Goal: Check status: Check status

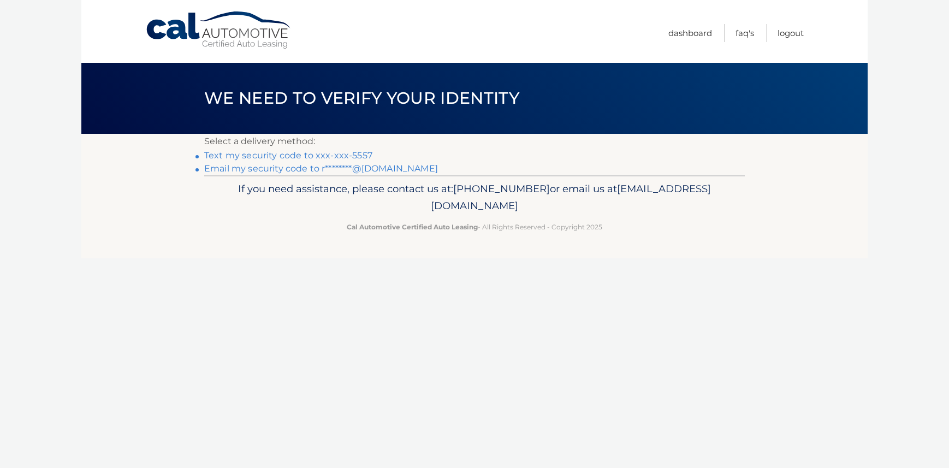
click at [245, 158] on link "Text my security code to xxx-xxx-5557" at bounding box center [288, 155] width 168 height 10
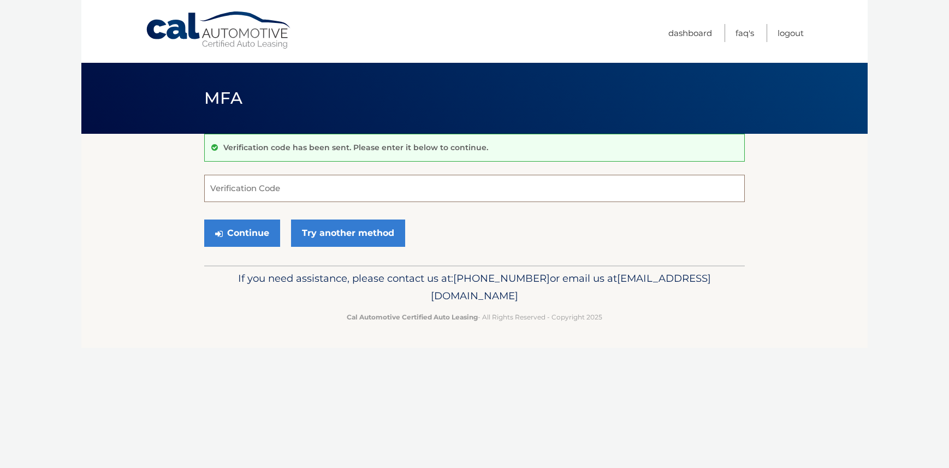
click at [405, 193] on input "Verification Code" at bounding box center [474, 188] width 540 height 27
type input "088563"
click at [204, 219] on button "Continue" at bounding box center [242, 232] width 76 height 27
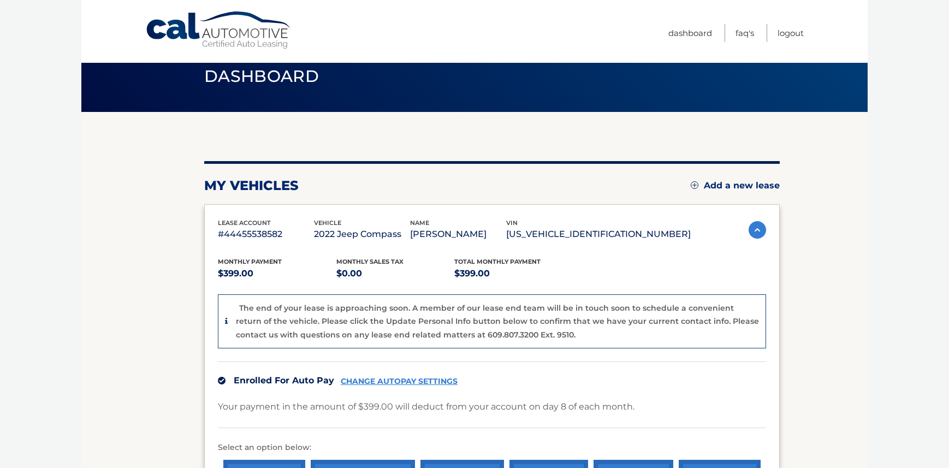
scroll to position [26, 0]
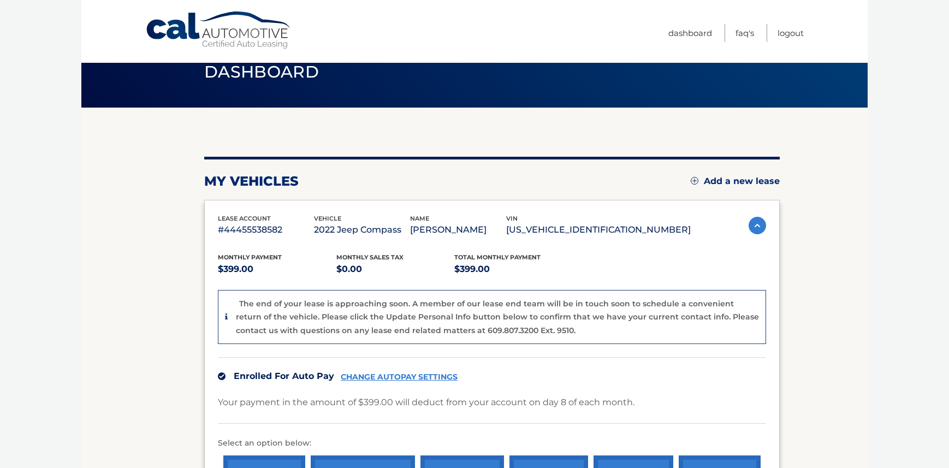
click at [489, 230] on p "MARLA GROSS" at bounding box center [458, 229] width 96 height 15
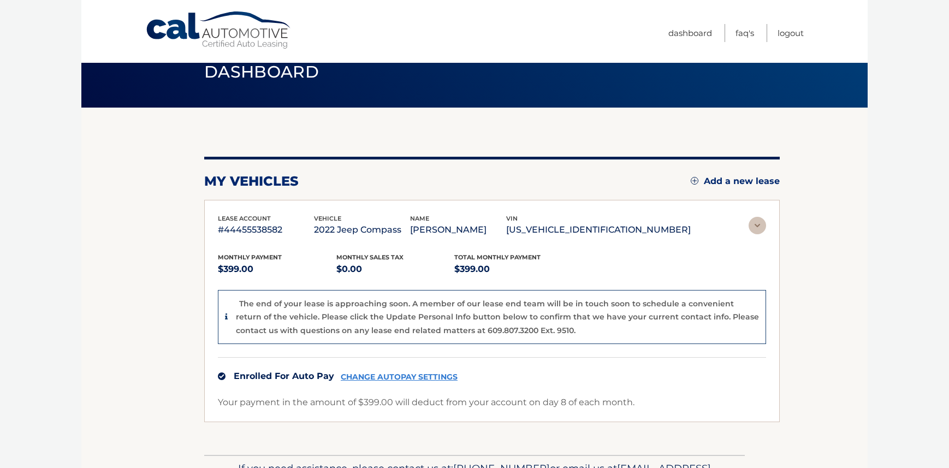
scroll to position [0, 0]
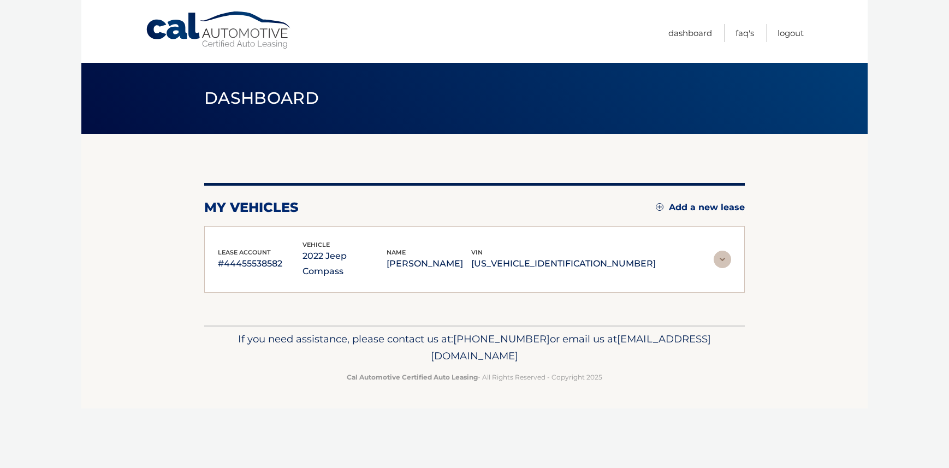
click at [726, 251] on img at bounding box center [722, 259] width 17 height 17
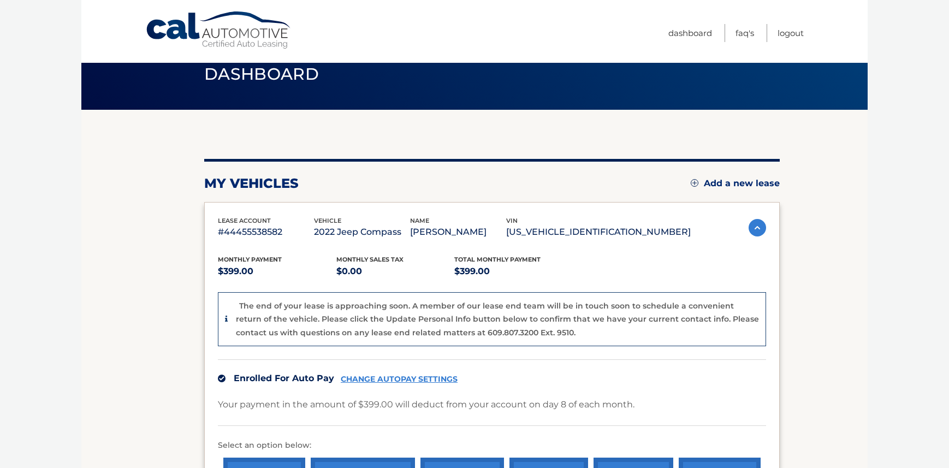
scroll to position [23, 0]
click at [542, 307] on p "The end of your lease is approaching soon. A member of our lease end team will …" at bounding box center [497, 319] width 523 height 37
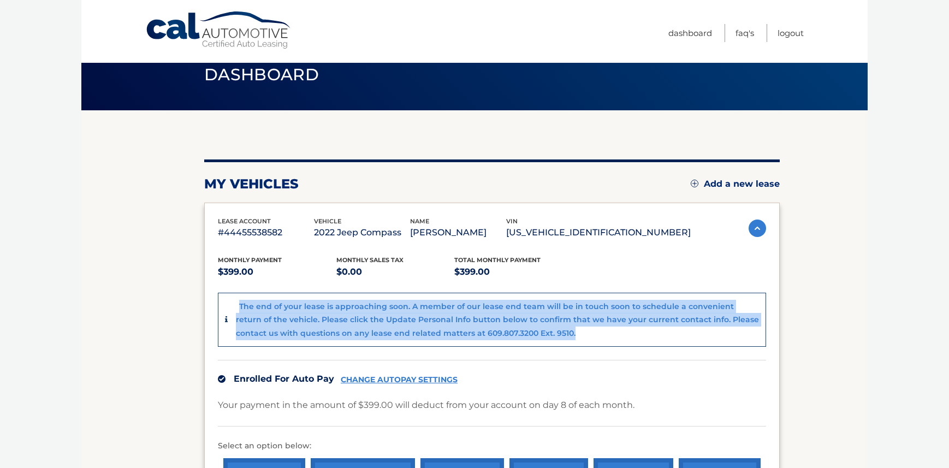
click at [542, 307] on p "The end of your lease is approaching soon. A member of our lease end team will …" at bounding box center [497, 319] width 523 height 37
click at [584, 308] on p "The end of your lease is approaching soon. A member of our lease end team will …" at bounding box center [497, 319] width 523 height 37
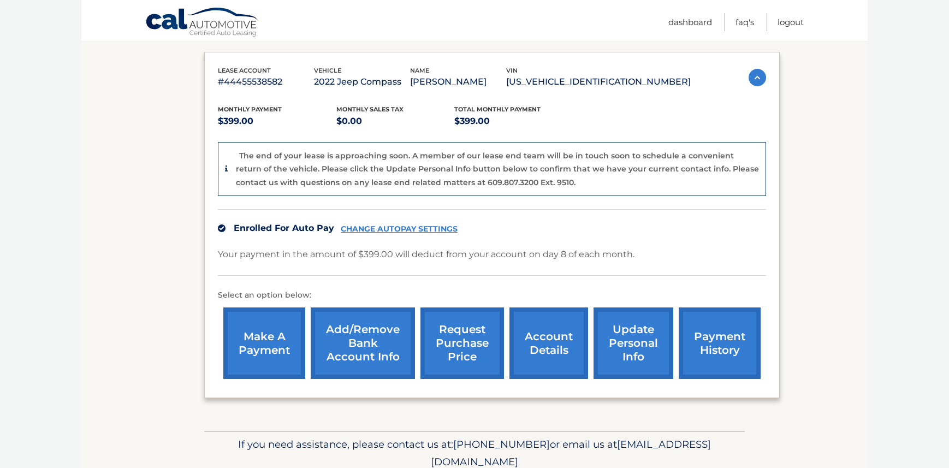
scroll to position [220, 0]
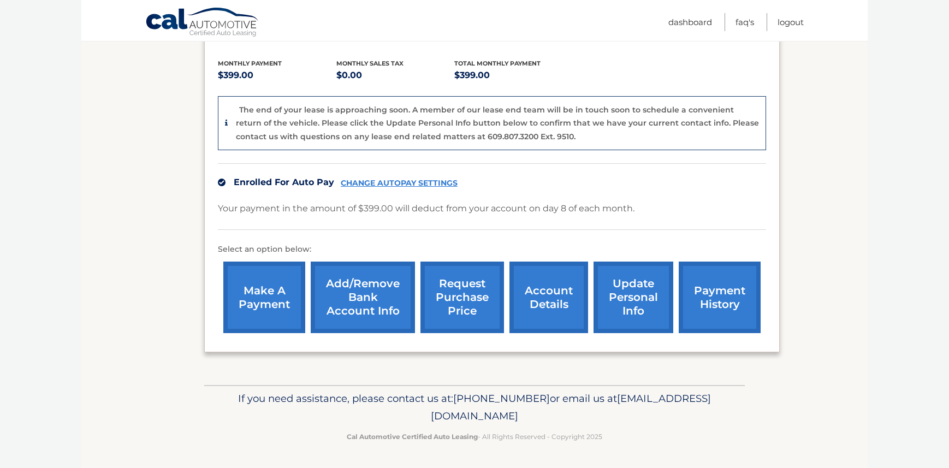
click at [462, 312] on link "request purchase price" at bounding box center [462, 297] width 84 height 72
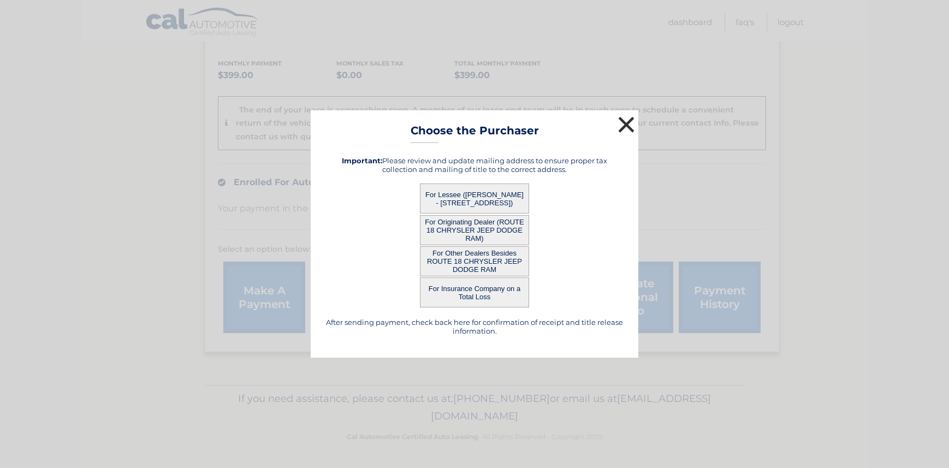
click at [628, 123] on button "×" at bounding box center [626, 125] width 22 height 22
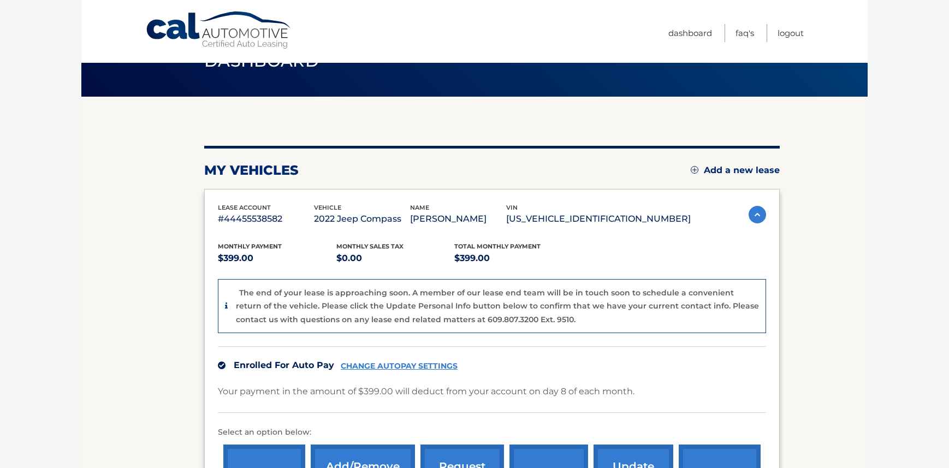
scroll to position [0, 0]
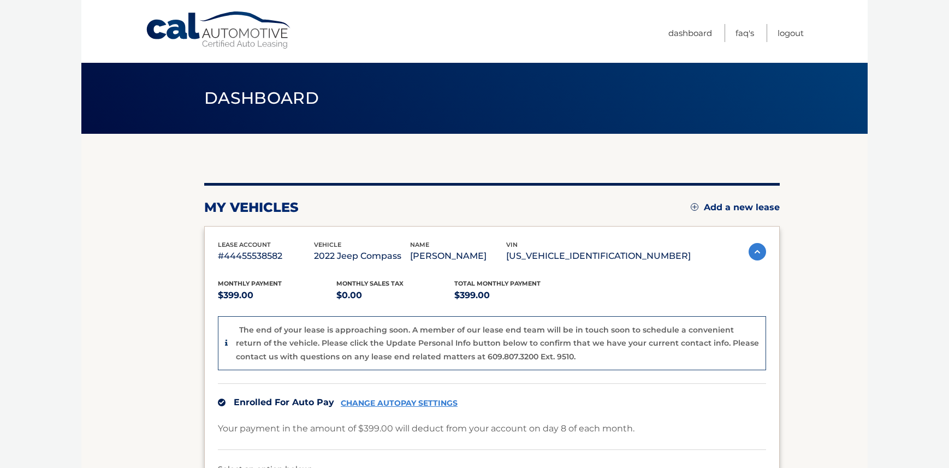
click at [361, 254] on p "2022 Jeep Compass" at bounding box center [362, 255] width 96 height 15
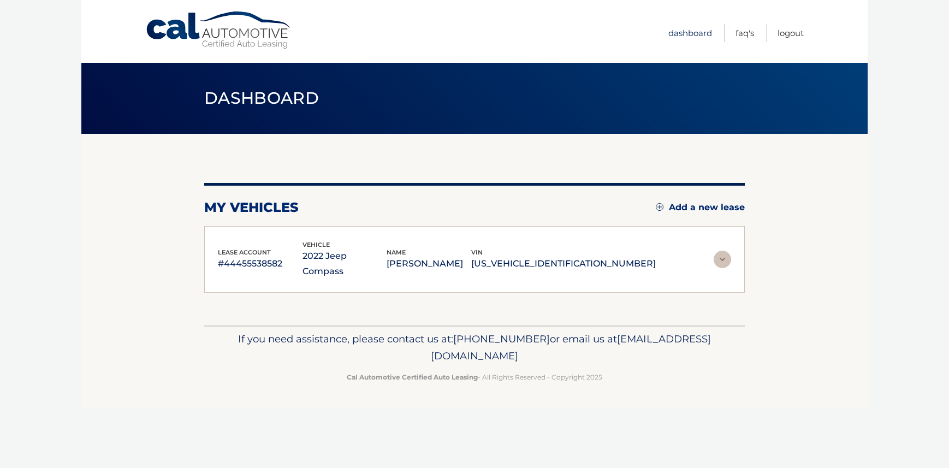
click at [687, 33] on link "Dashboard" at bounding box center [690, 33] width 44 height 18
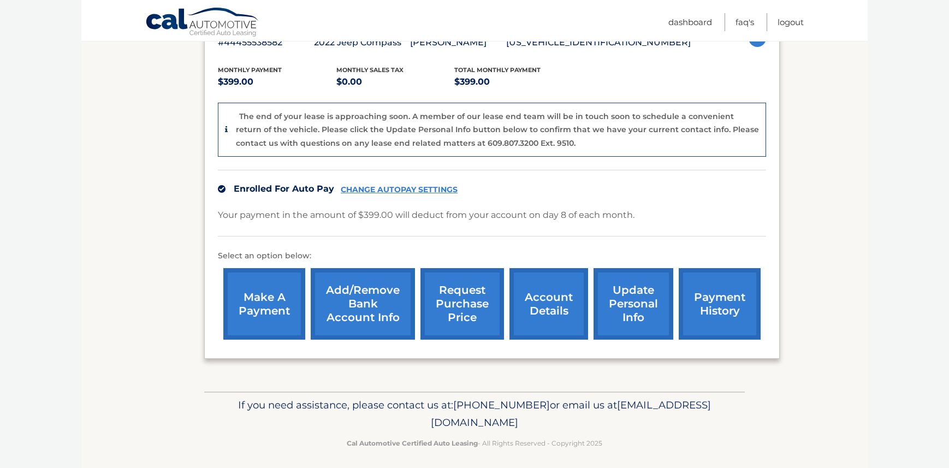
scroll to position [220, 0]
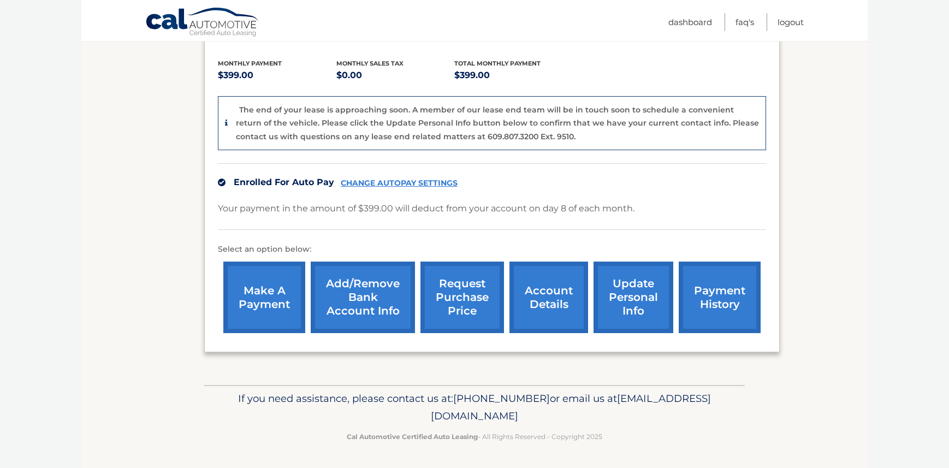
click at [552, 308] on link "account details" at bounding box center [548, 297] width 79 height 72
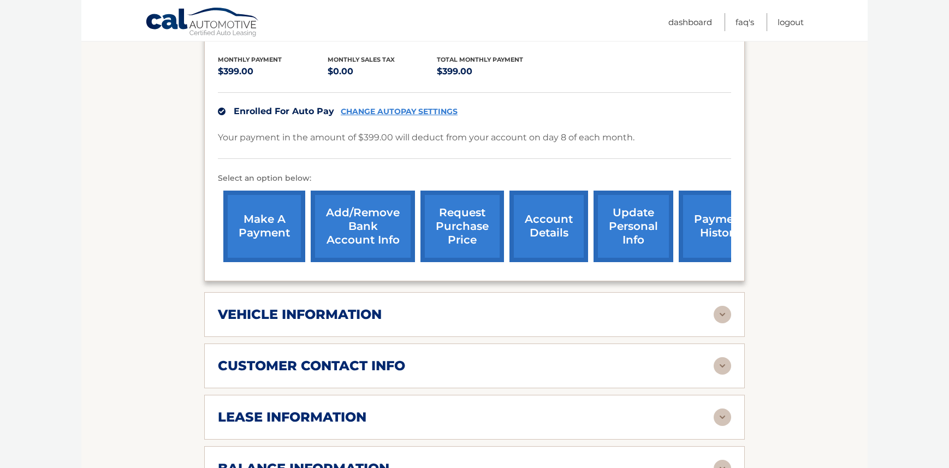
scroll to position [270, 0]
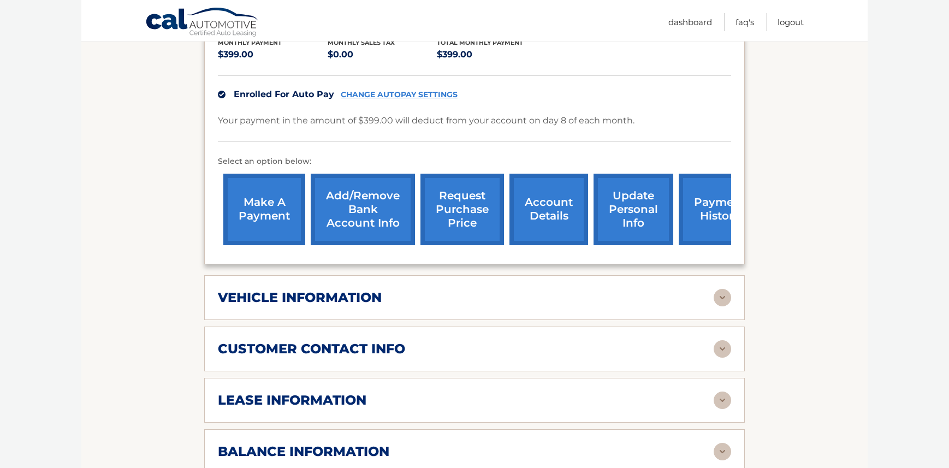
click at [614, 289] on div "vehicle information" at bounding box center [466, 297] width 496 height 16
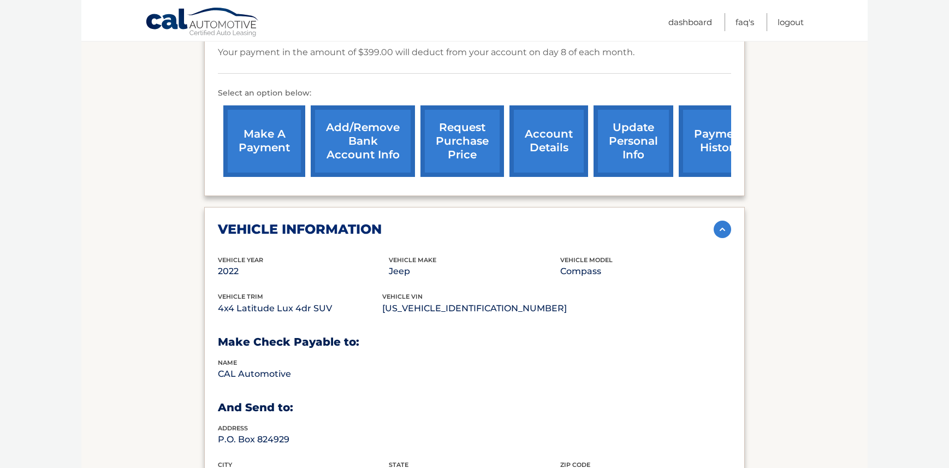
scroll to position [310, 0]
